Goal: Find specific page/section: Find specific page/section

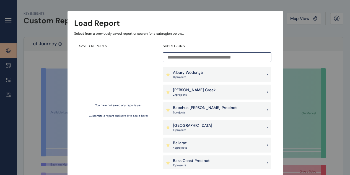
click at [216, 106] on p "Bacchus [PERSON_NAME] Precinct" at bounding box center [205, 108] width 64 height 6
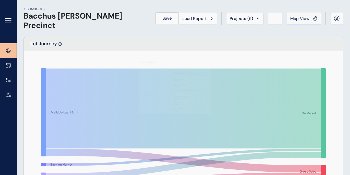
click at [307, 18] on span "Map View" at bounding box center [299, 19] width 19 height 6
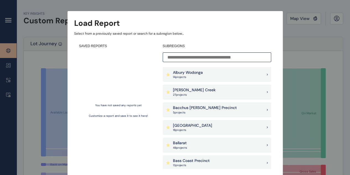
click at [179, 92] on p "[PERSON_NAME] Creek" at bounding box center [194, 90] width 43 height 6
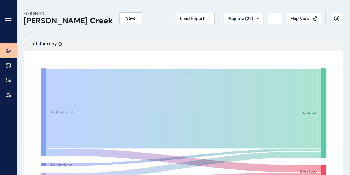
click at [301, 18] on span "Map View" at bounding box center [299, 19] width 19 height 6
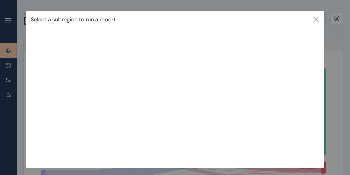
scroll to position [55, 0]
